Goal: Complete application form

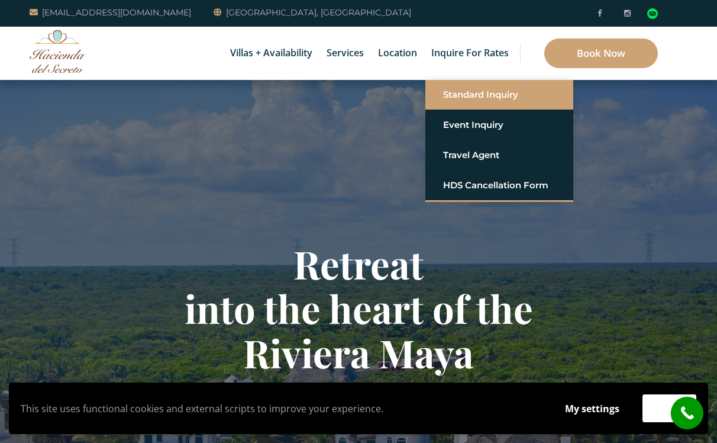
click at [470, 96] on link "Standard Inquiry" at bounding box center [499, 94] width 112 height 21
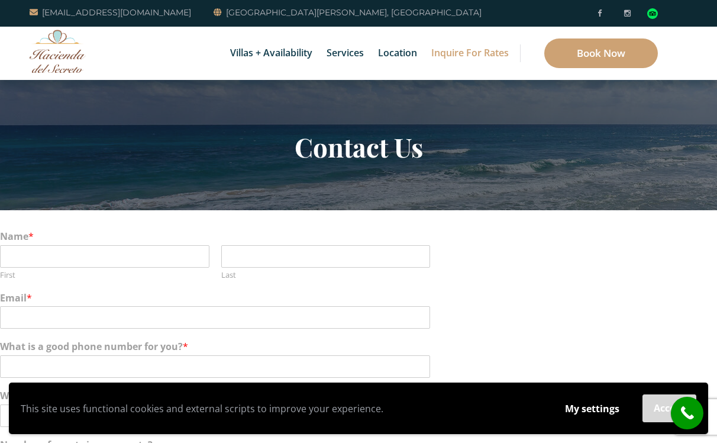
click at [655, 410] on button "Accept" at bounding box center [670, 408] width 54 height 28
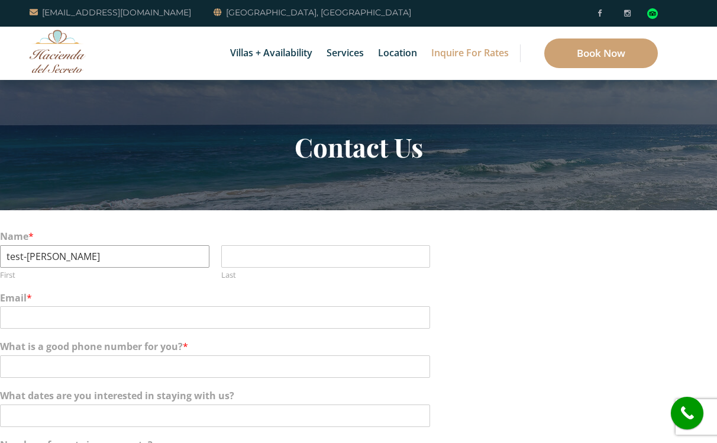
type input "test-Maeghan"
type input "m"
type input "levi84porter@gmail.com"
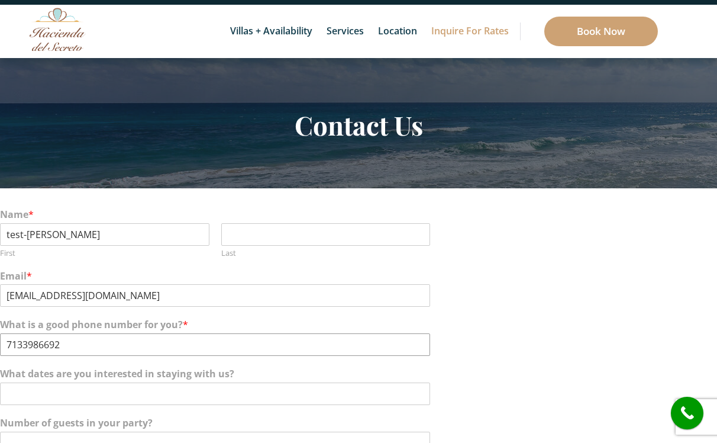
scroll to position [32, 0]
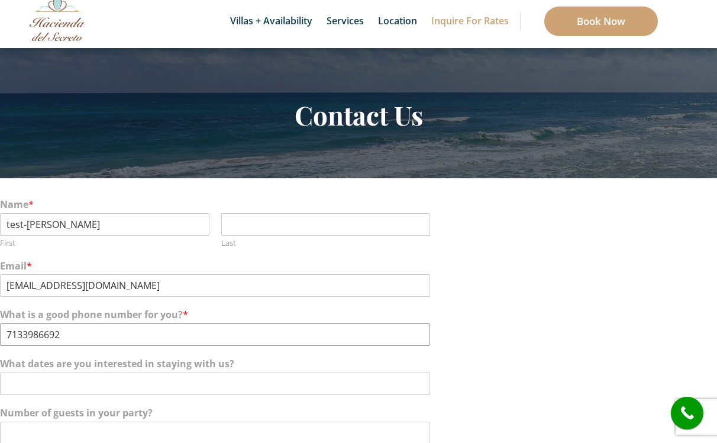
type input "7133986692"
click at [156, 387] on input "What dates are you interested in staying with us?" at bounding box center [215, 383] width 430 height 22
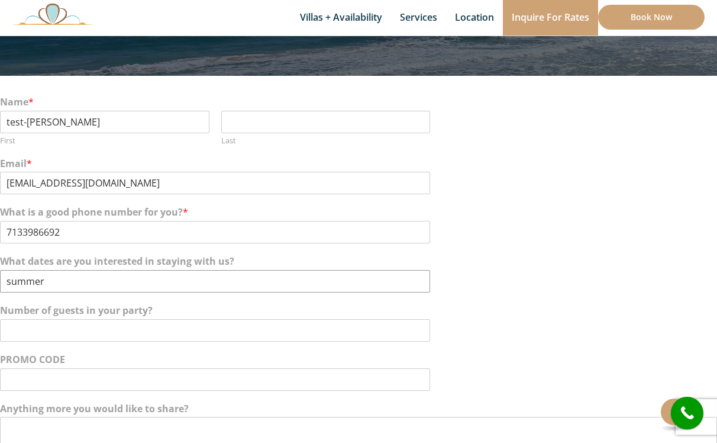
scroll to position [134, 0]
type input "summer"
click at [155, 330] on input "Number of guests in your party?" at bounding box center [215, 330] width 430 height 22
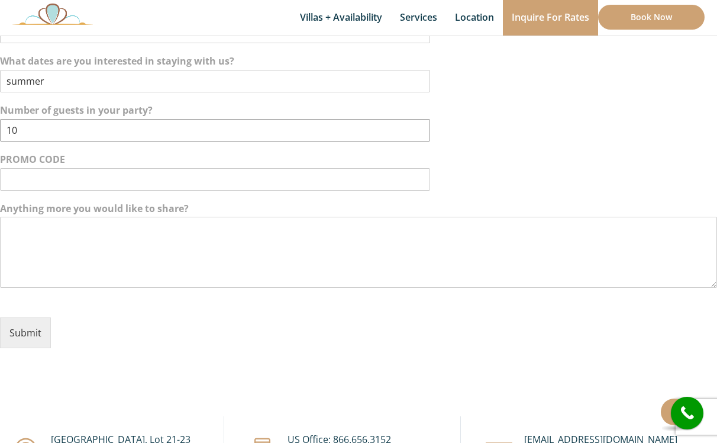
scroll to position [336, 0]
type input "10"
click at [34, 328] on button "Submit" at bounding box center [25, 330] width 51 height 31
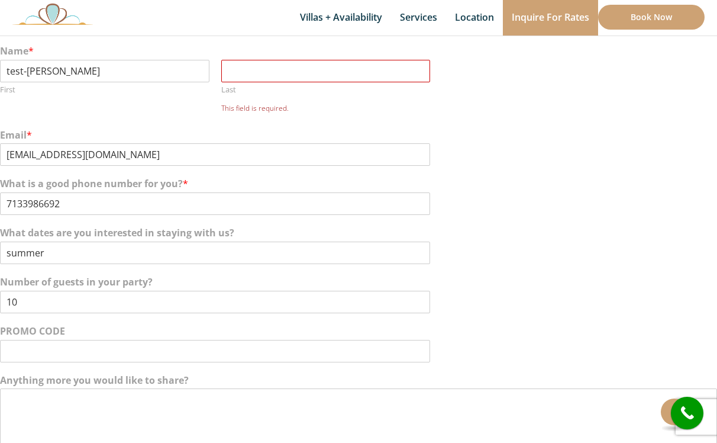
scroll to position [180, 0]
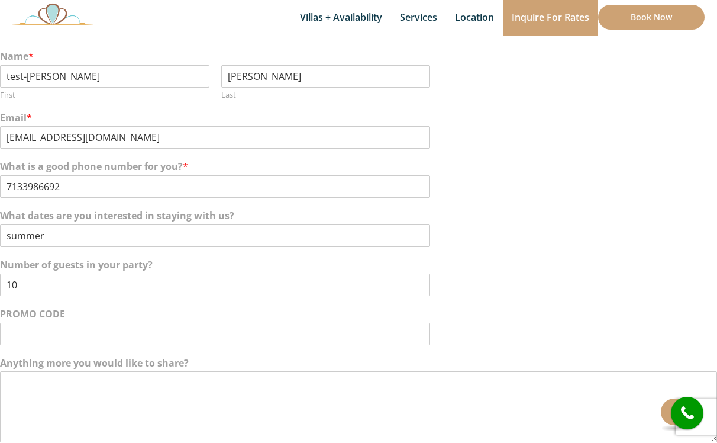
click at [333, 102] on div "Name * test-Maeghan First porter Last" at bounding box center [358, 75] width 717 height 62
click at [234, 77] on input "porter" at bounding box center [326, 76] width 210 height 22
type input "Porter"
click at [495, 112] on label "Email *" at bounding box center [358, 118] width 717 height 12
click at [430, 126] on input "levi84porter@gmail.com" at bounding box center [215, 137] width 430 height 22
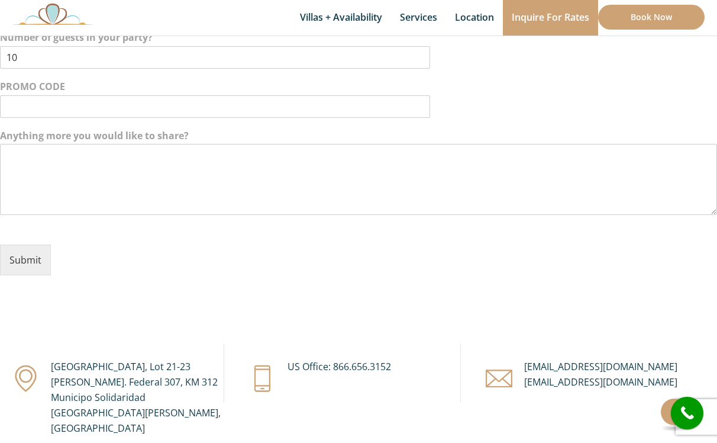
scroll to position [411, 0]
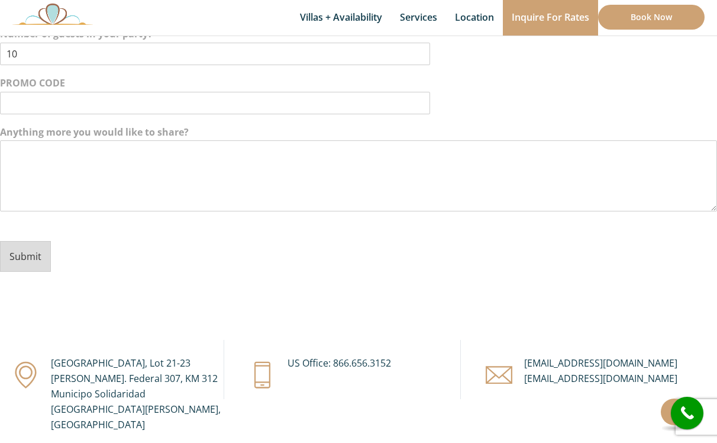
click at [39, 250] on button "Submit" at bounding box center [25, 256] width 51 height 31
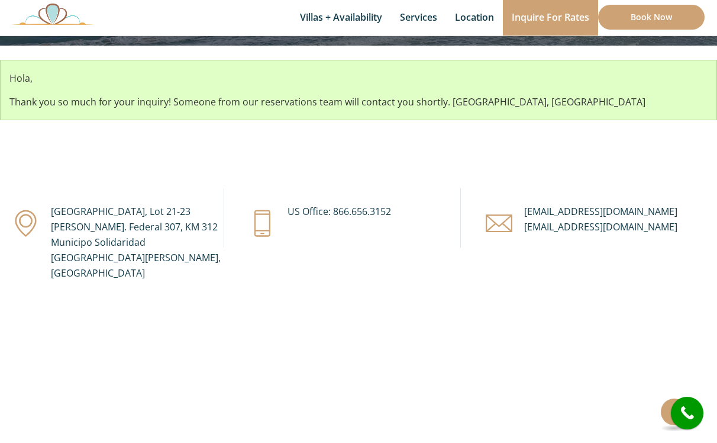
scroll to position [165, 0]
